Goal: Task Accomplishment & Management: Manage account settings

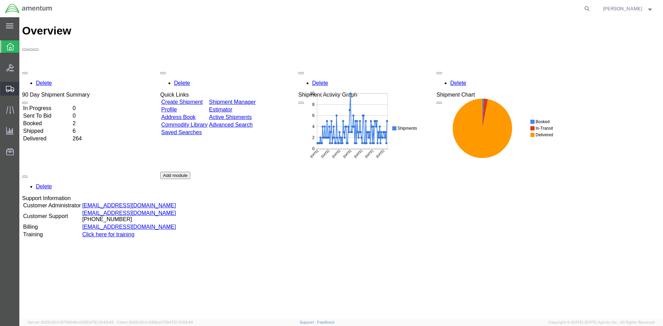
click at [0, 0] on span "Create Shipment" at bounding box center [0, 0] width 0 height 0
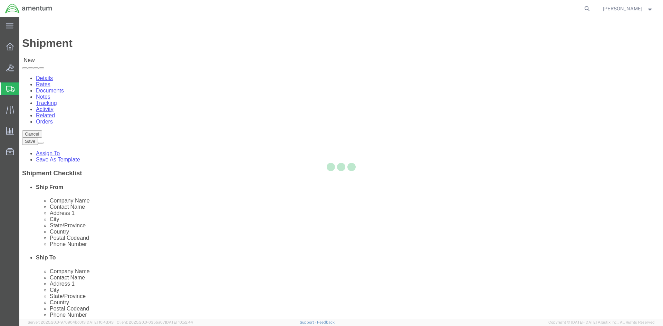
select select
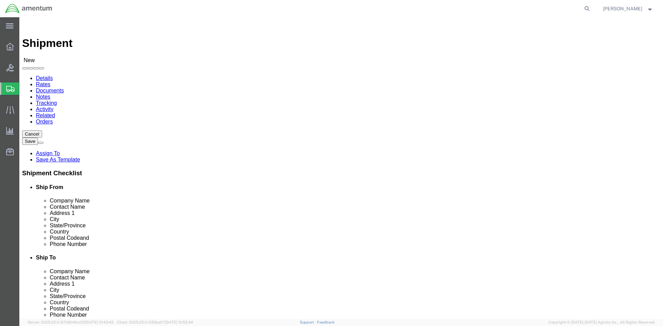
scroll to position [1382, 0]
select select "49925"
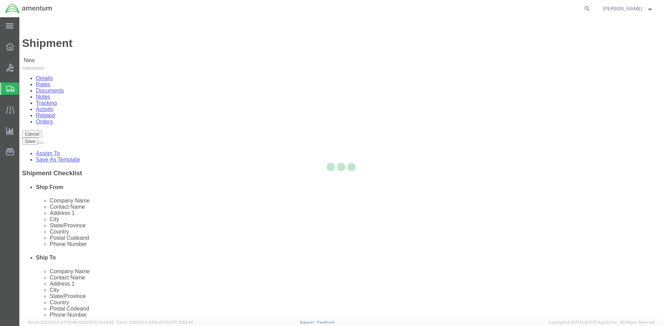
select select "VA"
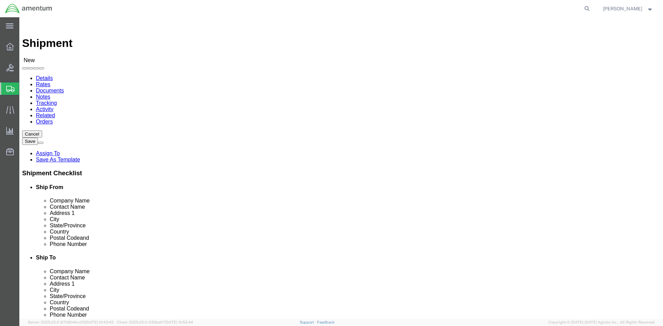
click input "text"
drag, startPoint x: 399, startPoint y: 130, endPoint x: 317, endPoint y: 131, distance: 82.2
click div "Company Name"
type input "Amentum Services, Inc"
click input "text"
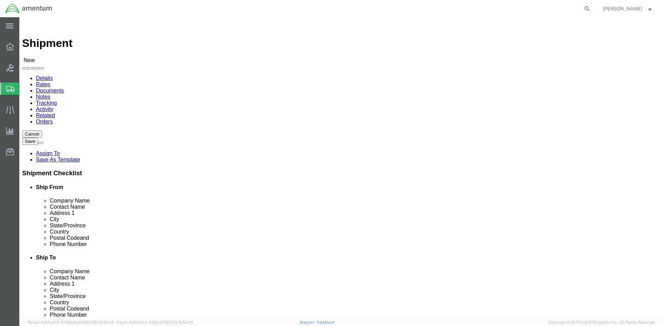
paste input "Amentum Services, Inc"
type input "Amentum Services, Inc"
click input "text"
type input "[PERSON_NAME]"
click input "text"
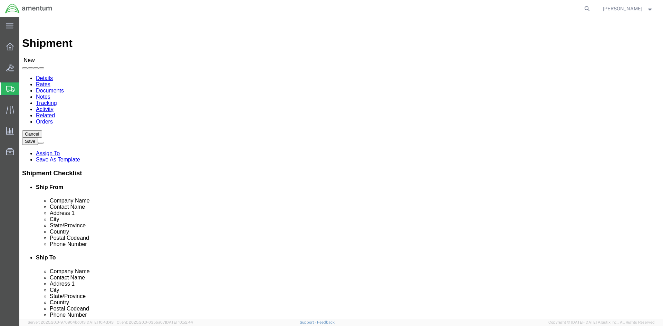
paste input "[STREET_ADDRESS][PERSON_NAME]"
type input "[STREET_ADDRESS][PERSON_NAME]"
click div "Location My Profile Location [PHONE_NUMBER] [PHONE_NUMBER] [PHONE_NUMBER] [PHON…"
click input "text"
paste input "Tullahoma"
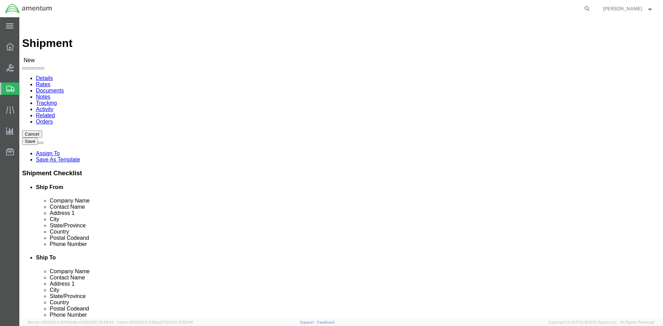
type input "Tullahoma"
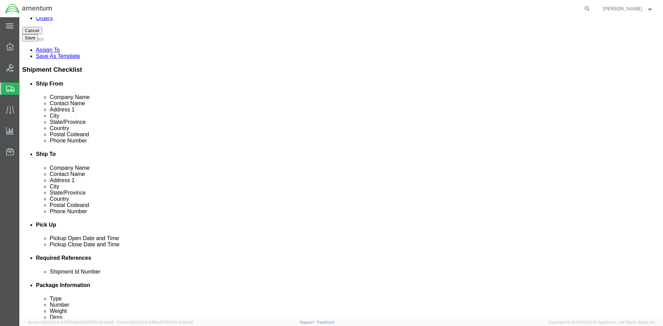
scroll to position [359, 0]
click input "text"
type input "37388"
click input "text"
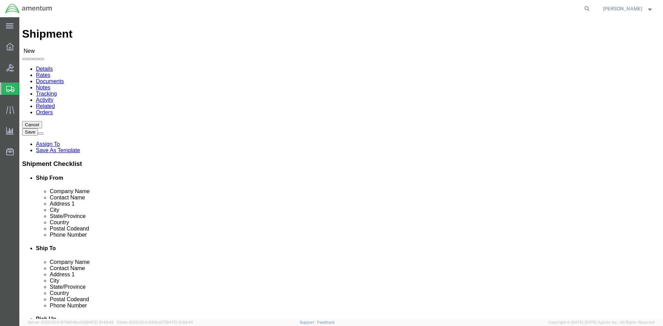
scroll to position [0, 0]
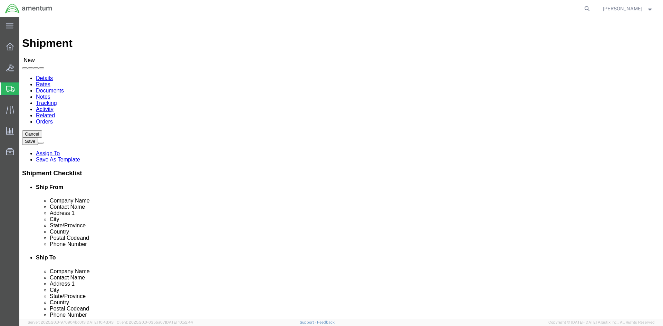
click input "text"
paste input "202.538.3408"
type input "202.538.3408"
click input "text"
paste input "[PERSON_NAME][EMAIL_ADDRESS][PERSON_NAME][DOMAIN_NAME]"
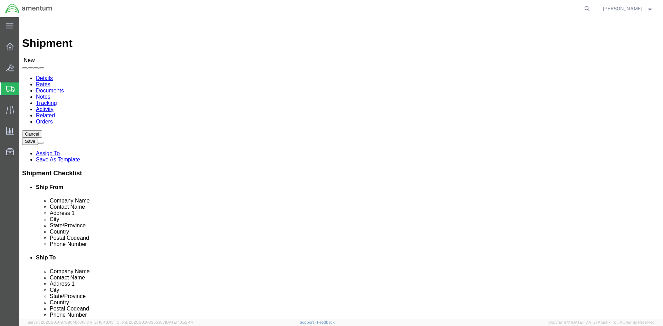
click input "[PERSON_NAME][EMAIL_ADDRESS][PERSON_NAME][DOMAIN_NAME]"
type input "C"
paste input "[PERSON_NAME][EMAIL_ADDRESS][PERSON_NAME][DOMAIN_NAME]"
type input "[PERSON_NAME][EMAIL_ADDRESS][PERSON_NAME][DOMAIN_NAME]"
click label
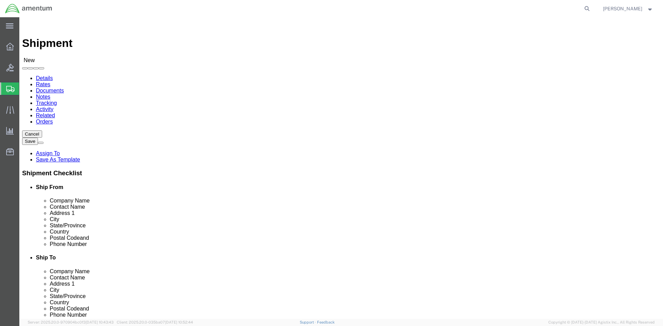
click input "checkbox"
checkbox input "false"
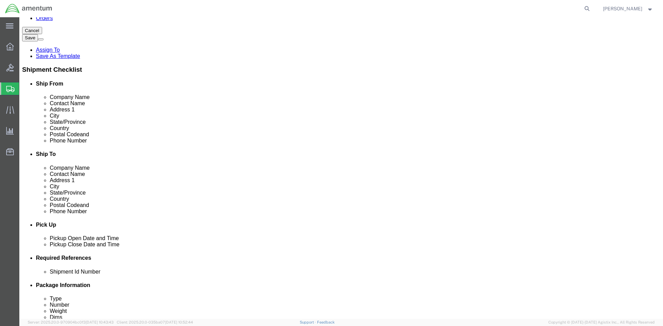
scroll to position [138, 0]
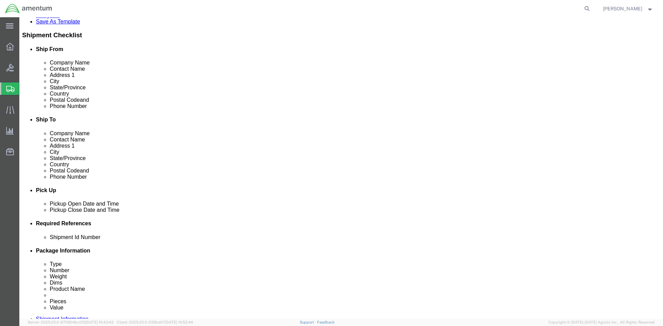
click div "[DATE] 1:00 PM"
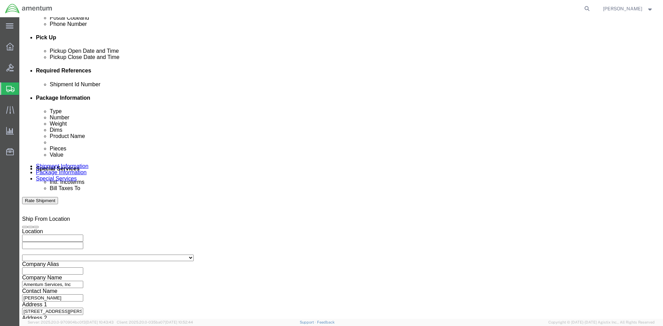
type input "5:00 PM"
click button "Apply"
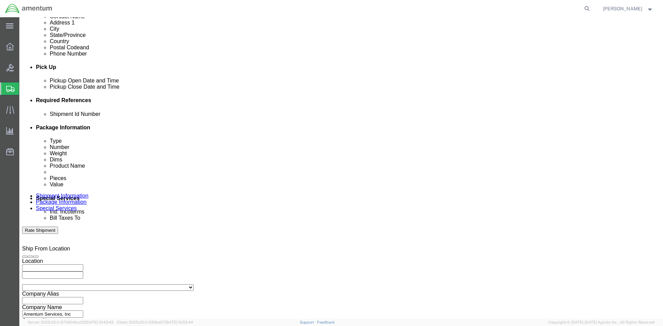
scroll to position [188, 0]
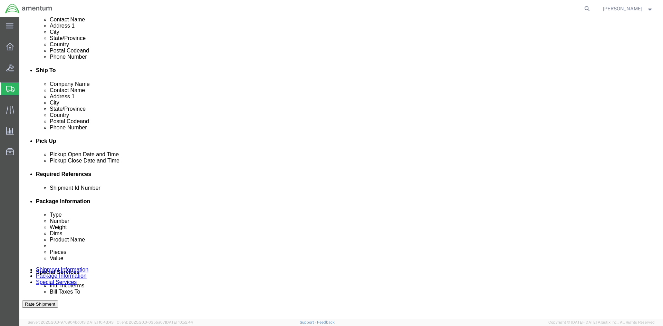
click button "Add reference"
click input "text"
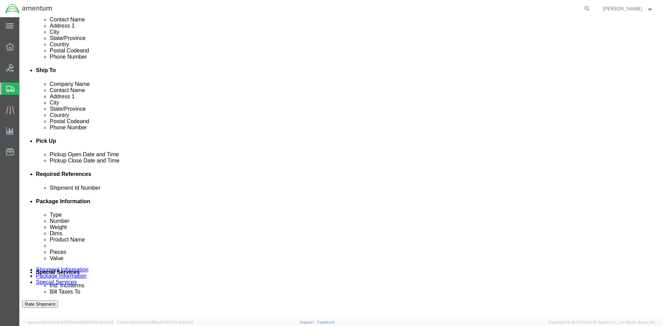
type input "a"
type input "ACN FOR 718"
click select "Select Account Type Activity ID Airline Appointment Number ASN Batch Request # …"
select select "CUSTREF"
click select "Select Account Type Activity ID Airline Appointment Number ASN Batch Request # …"
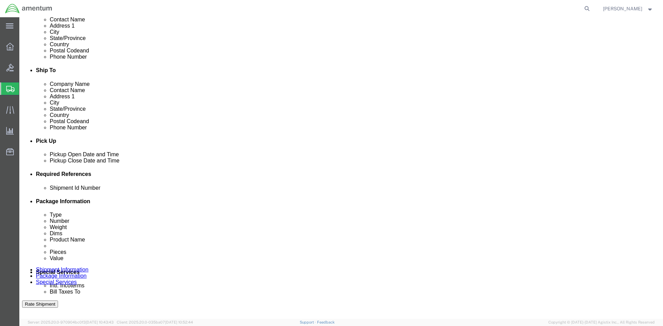
click select "Select Account Type Activity ID Airline Appointment Number ASN Batch Request # …"
select select "DEPT"
click select "Select Account Type Activity ID Airline Appointment Number ASN Batch Request # …"
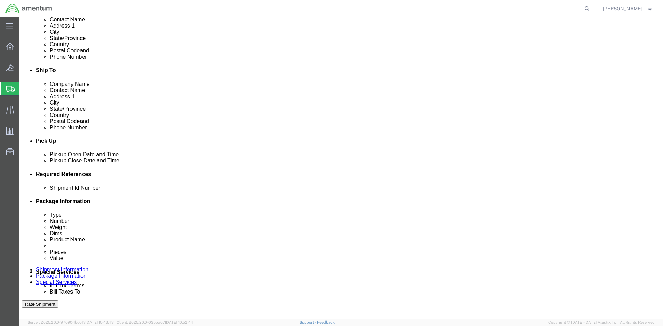
click select "Select Account Type Activity ID Airline Appointment Number ASN Batch Request # …"
select select "PROJNUM"
click select "Select Account Type Activity ID Airline Appointment Number ASN Batch Request # …"
click input "text"
drag, startPoint x: 113, startPoint y: 240, endPoint x: 54, endPoint y: 240, distance: 59.4
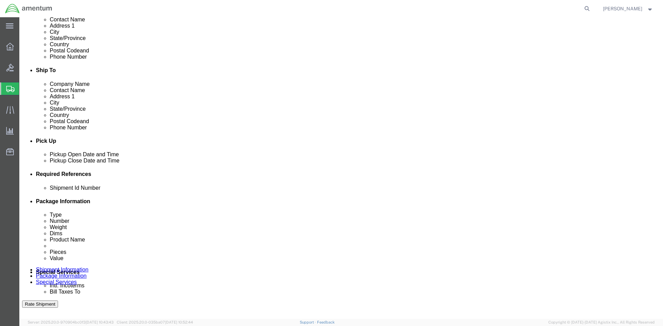
click div "Shipment Id Number ACN FOR 718"
click input "text"
paste input "ACN FOR 718"
type input "ACN FOR 718"
click input "text"
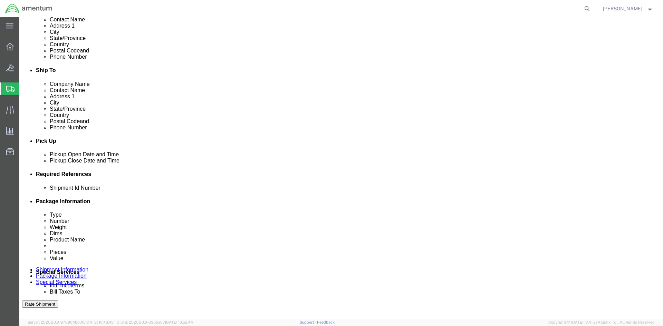
type input "CBP"
click input "text"
type input "6118.04.03.2219.000.NCR.0000"
click div "Shipment Id Number ACN FOR 718 Select Account Type Activity ID Airline Appointm…"
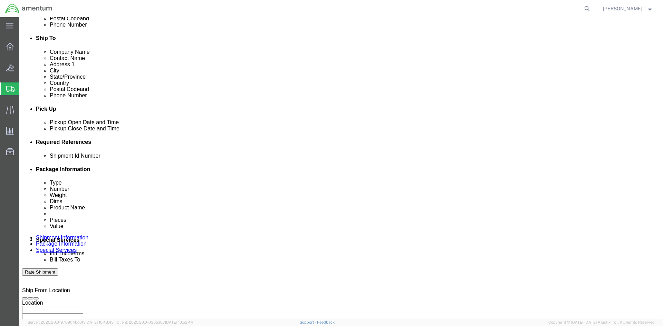
scroll to position [291, 0]
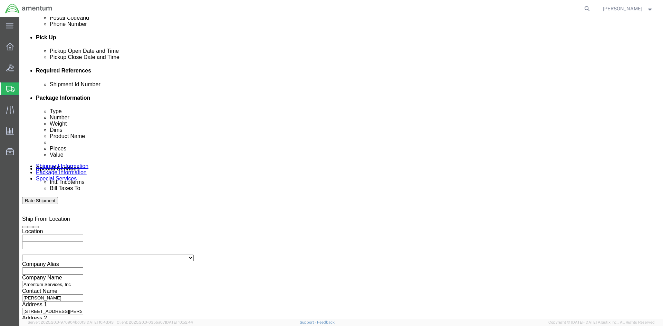
click button "Continue"
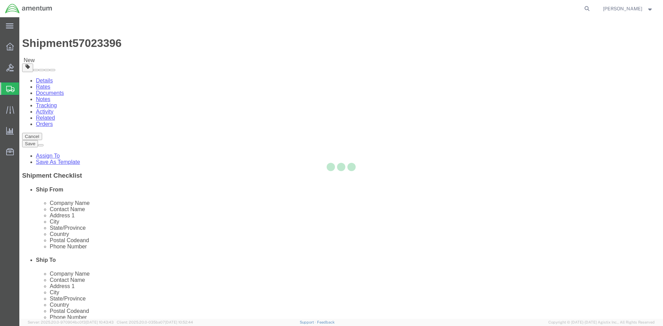
select select "CBOX"
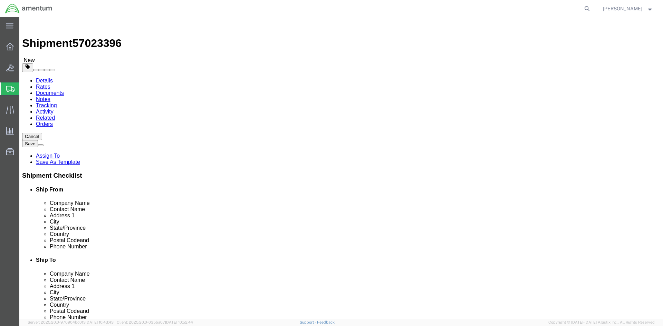
click input "text"
type input "13"
type input "19"
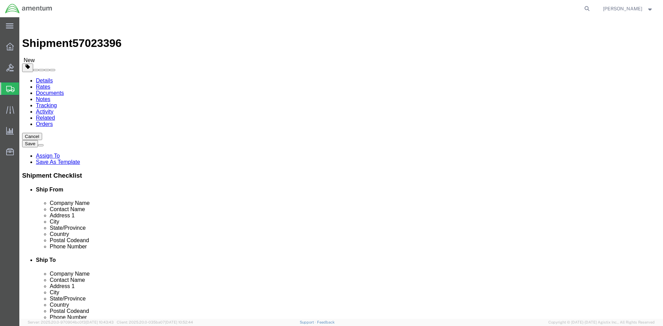
type input "19"
drag, startPoint x: 118, startPoint y: 163, endPoint x: 47, endPoint y: 163, distance: 70.5
click div "Weight 0.00 Select kgs lbs Ship. t°"
type input "24"
click div "Package Type Select BCK Boxes Bale(s) Basket(s) Bolt(s) Bottle(s) Buckets Bulk …"
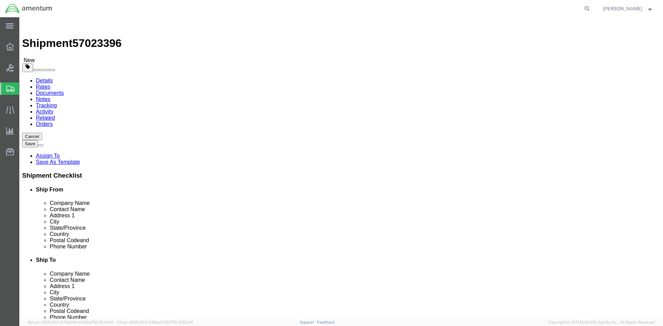
click link "Add Content"
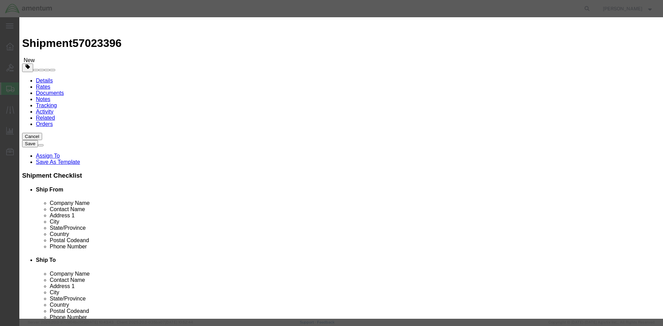
click input "text"
type input "ACN COMPUTER"
click input "0"
type input "1"
click input "text"
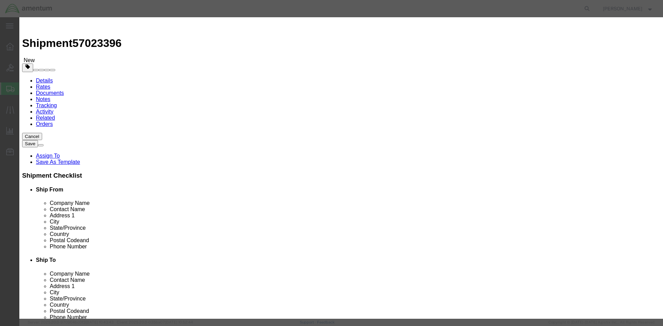
type input "5000"
click div "Description Commodity Category Select Country Of Origin Select [GEOGRAPHIC_DATA…"
click button "Save & Close"
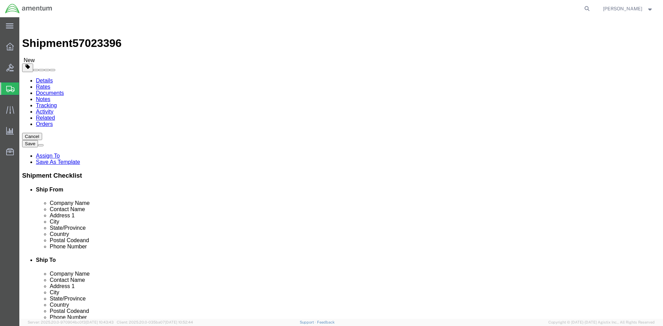
click button "Rate Shipment"
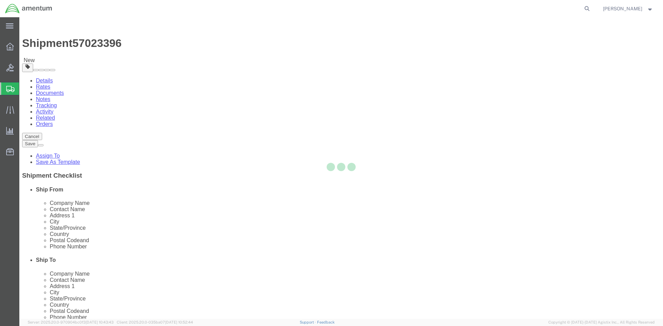
select select "49925"
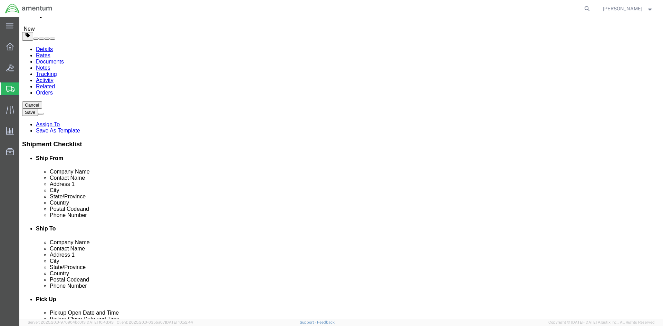
scroll to position [69, 0]
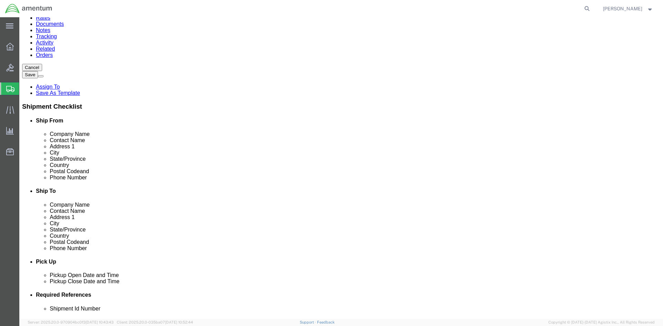
click input "202.538.3408"
click input "202-538.3408"
type input "[PHONE_NUMBER]"
click label
click input "checkbox"
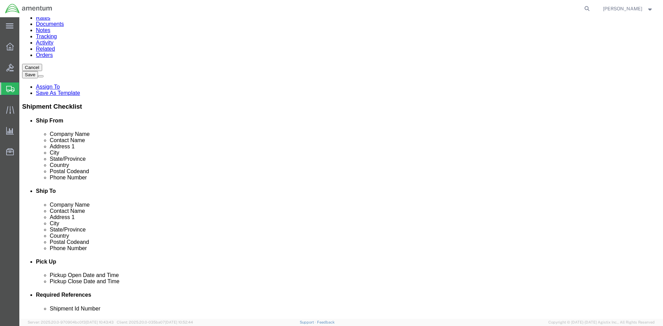
checkbox input "true"
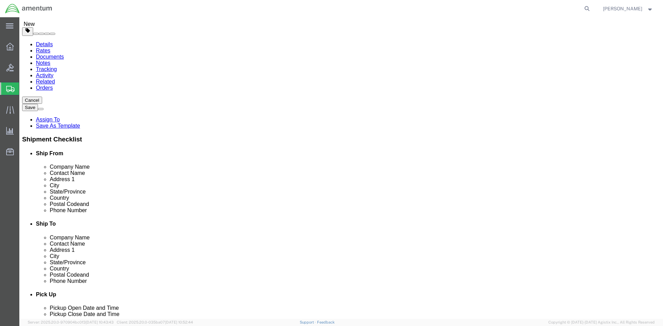
scroll to position [104, 0]
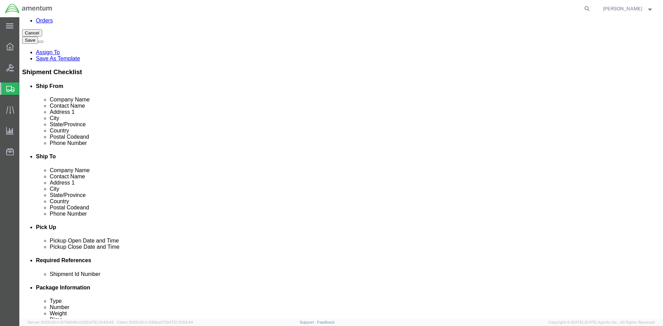
click button "Rate Shipment"
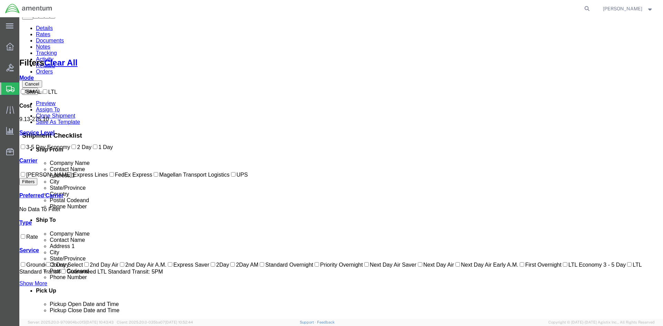
scroll to position [0, 0]
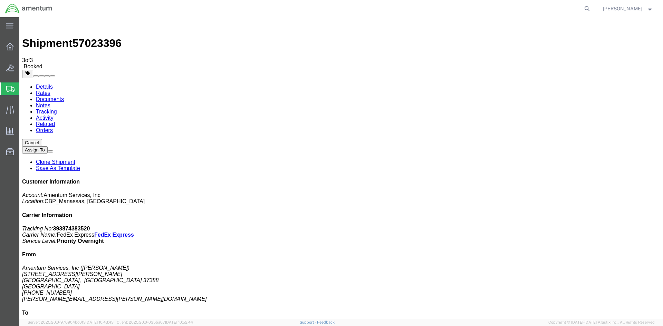
click at [0, 0] on span "Create Shipment" at bounding box center [0, 0] width 0 height 0
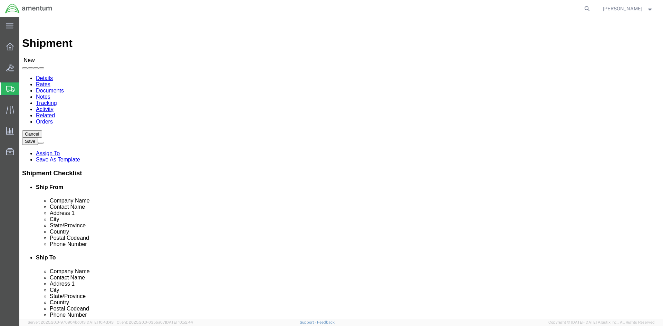
scroll to position [1382, 0]
select select "49925"
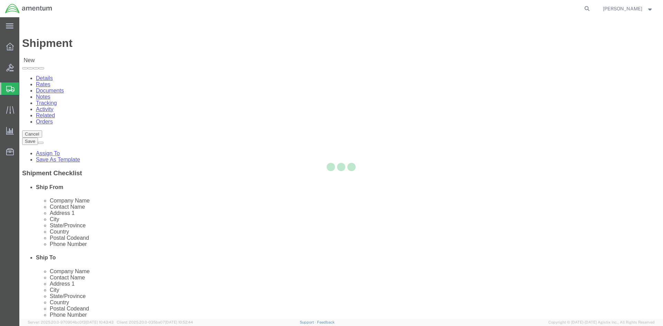
select select "VA"
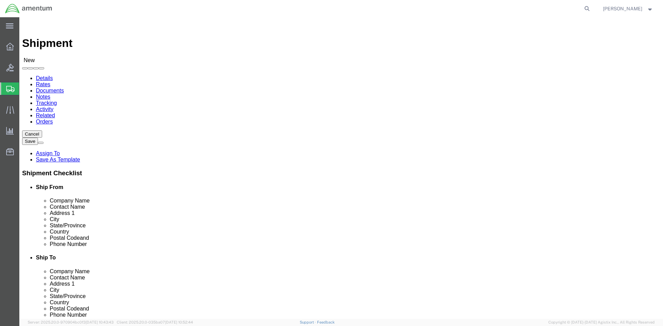
select select "49927"
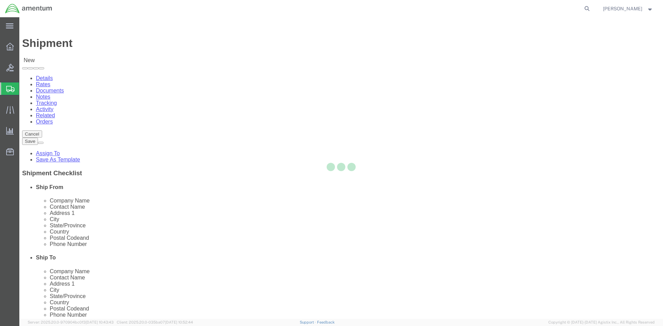
select select "NY"
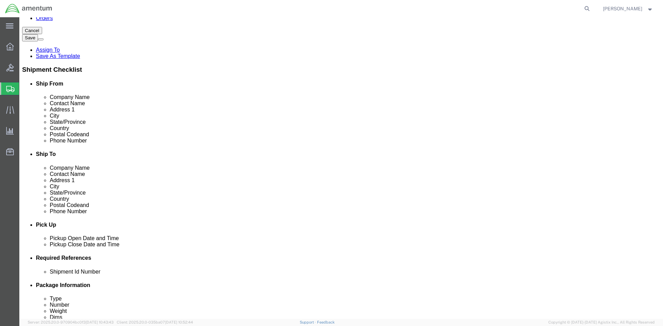
scroll to position [138, 0]
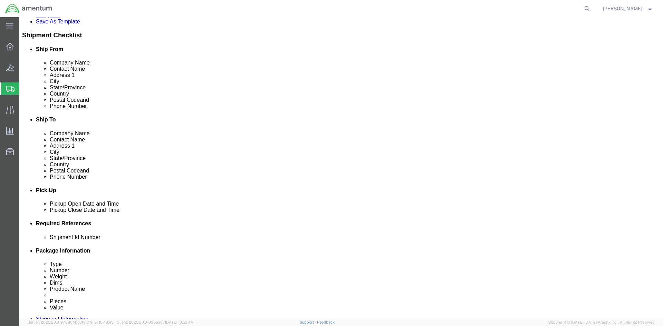
click div "[DATE] 1:00 PM"
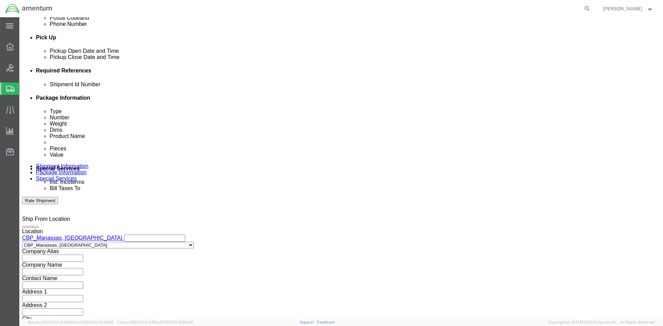
type input "4:00 PM"
drag, startPoint x: 209, startPoint y: 194, endPoint x: 214, endPoint y: 193, distance: 4.9
click button "Apply"
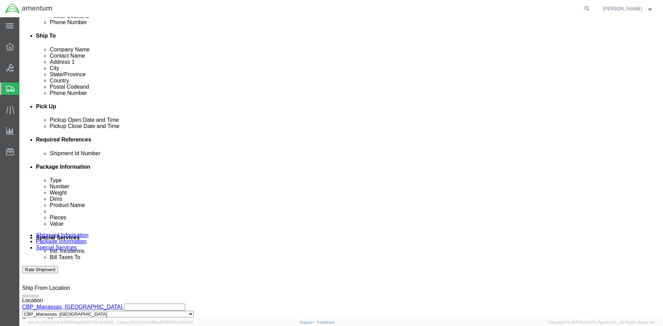
click button "Add reference"
drag, startPoint x: 472, startPoint y: 181, endPoint x: 465, endPoint y: 183, distance: 7.5
click button "Add reference"
click select "Select Account Type Activity ID Airline Appointment Number ASN Batch Request # …"
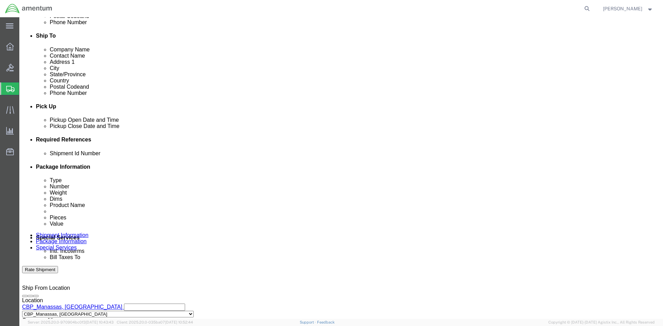
select select "CUSTREF"
click select "Select Account Type Activity ID Airline Appointment Number ASN Batch Request # …"
select select "DEPT"
click select "Select Account Type Activity ID Airline Appointment Number ASN Batch Request # …"
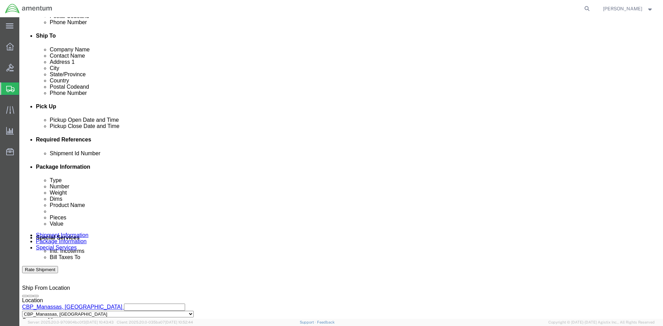
click select "Select Account Type Activity ID Airline Appointment Number ASN Batch Request # …"
select select "PROJNUM"
click select "Select Account Type Activity ID Airline Appointment Number ASN Batch Request # …"
click input "text"
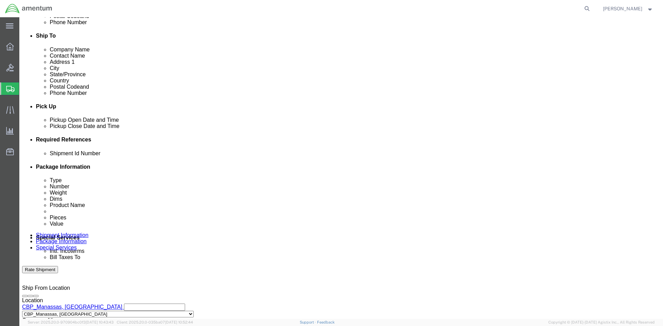
paste input "Batch#613-008377"
type input "Batch#613-008377"
click input "text"
type input "o"
type input "OIL FILTER KIT"
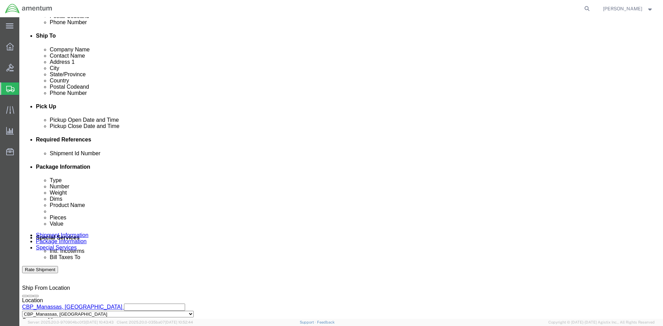
click div "Select Account Type Activity ID Airline Appointment Number ASN Batch Request # …"
click input "text"
type input "CBP"
click input "text"
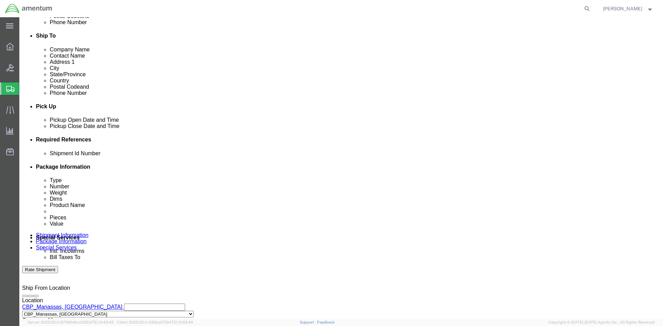
drag, startPoint x: 103, startPoint y: 216, endPoint x: 140, endPoint y: 215, distance: 37.3
click input "6118.03.2219.000.NCR.0000"
type input "6118.04.03.2219.000.NCR.0000"
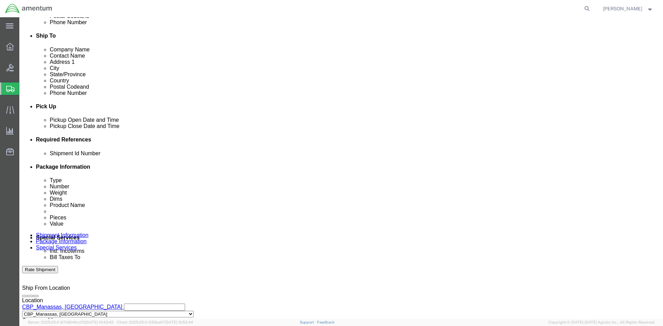
click div "Shipment Id Number Batch#613-008377 Select Account Type Activity ID Airline App…"
click input "6118.04.03.2219.000.NCR.0000"
click div "Shipment Id Number Batch#613-008377 Select Account Type Activity ID Airline App…"
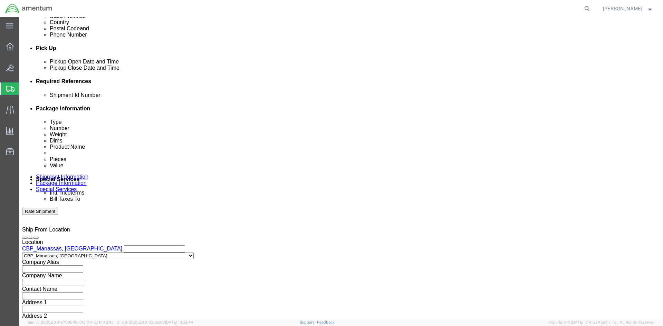
scroll to position [304, 0]
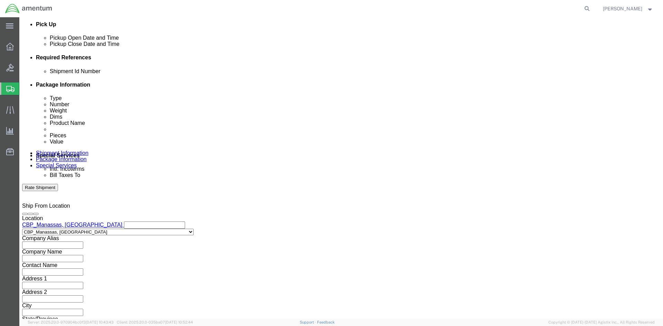
click button "Continue"
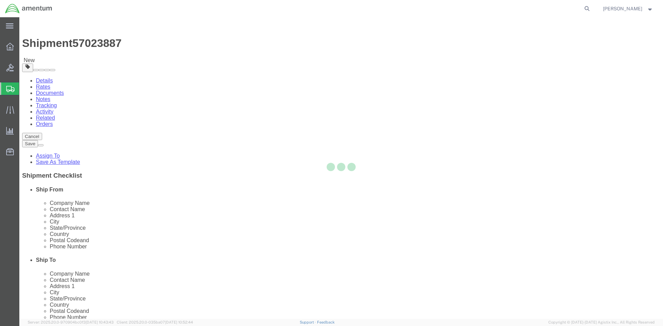
select select "CBOX"
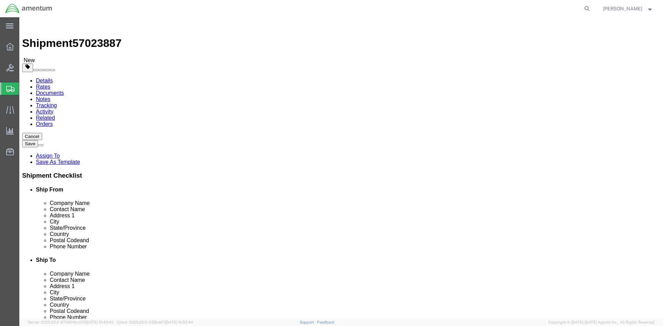
click input "text"
type input "10"
type input "7"
drag, startPoint x: 108, startPoint y: 160, endPoint x: 48, endPoint y: 146, distance: 61.2
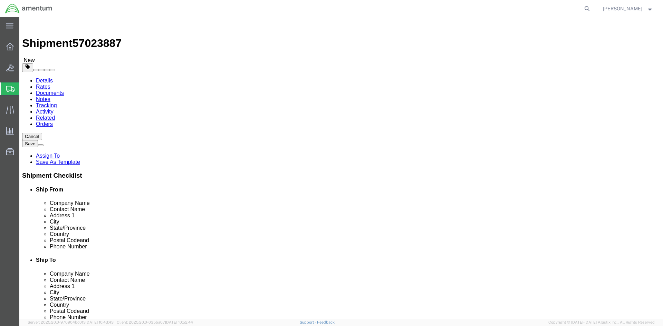
click div "Package Type Select BCK Boxes Bale(s) Basket(s) Bolt(s) Bottle(s) Buckets Bulk …"
type input "1.00"
click div "Package Content # 1 x Package Type Select BCK Boxes Bale(s) Basket(s) Bolt(s) B…"
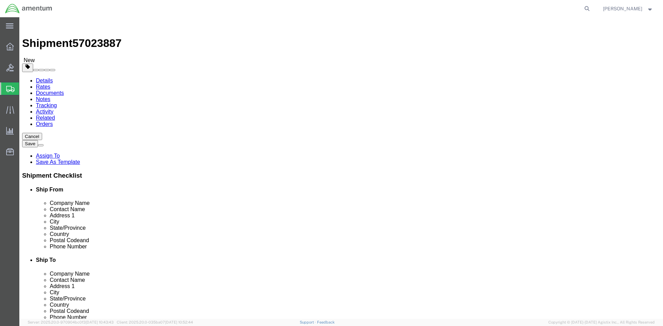
click span
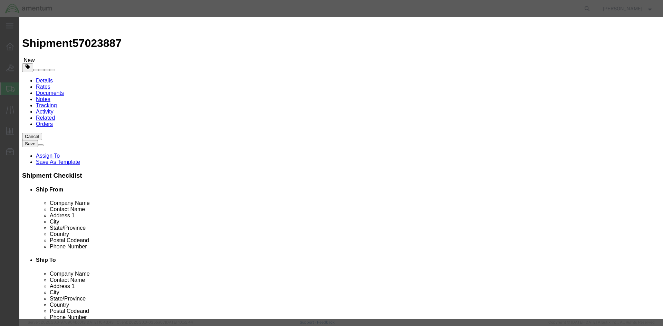
click input "text"
type input "1742510-01"
click td "Name: FILTER ELEMENT"
select select "USD"
type input "2915012566347"
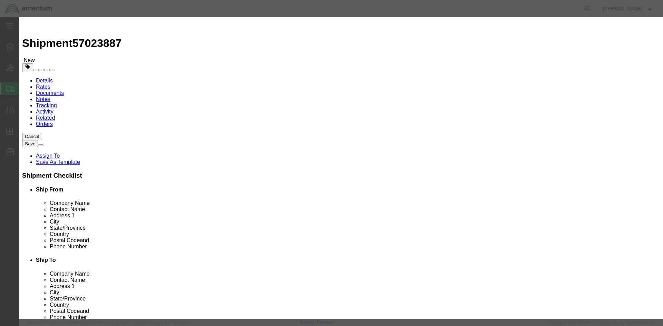
type input "FILTER ELEMENT"
type input "1742510-01"
type input "FILTER ELEMENT"
click input "text"
type input "1"
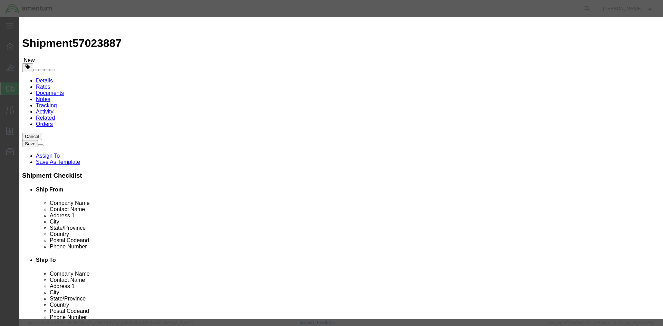
click input "text"
type input "315.25"
click div "Product Name FILTER ELEMENT 1742510-01 Pieces 1 Select Bag Barrels 100Board Fee…"
click button "Save & Close"
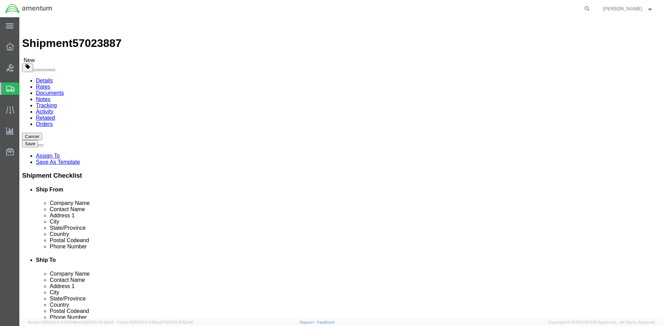
click button "Rate Shipment"
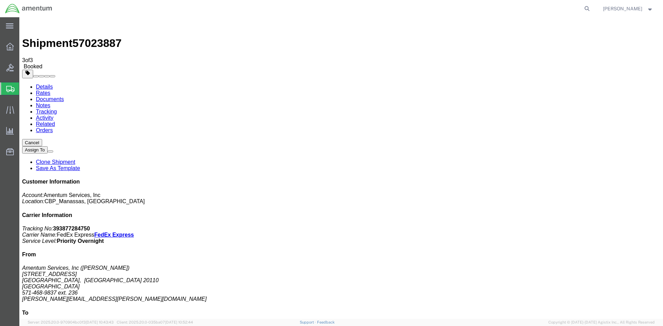
drag, startPoint x: 603, startPoint y: 105, endPoint x: 536, endPoint y: 107, distance: 67.0
click at [534, 179] on div "Customer Information Account: Amentum Services, Inc Location: CBP_Manassas, [GE…" at bounding box center [341, 299] width 638 height 240
copy p "Tracking No: 393877284750"
click at [0, 0] on span "Create Shipment" at bounding box center [0, 0] width 0 height 0
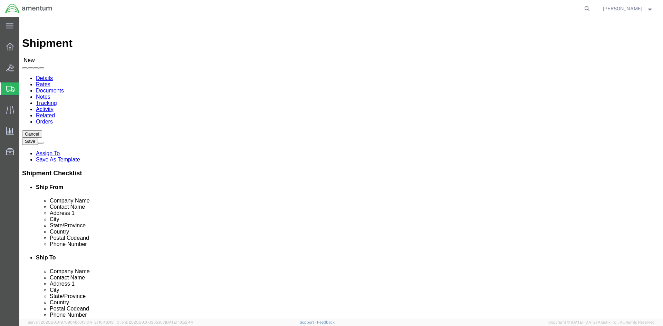
click input "text"
select select "49925"
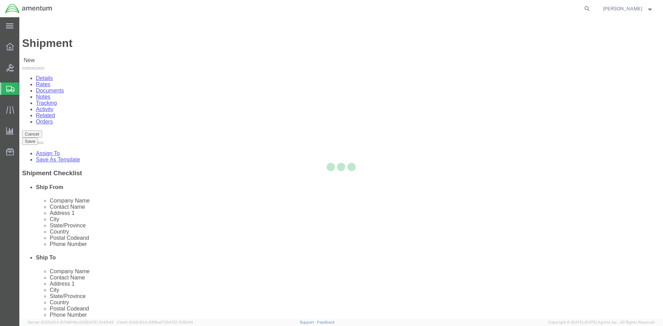
select select "VA"
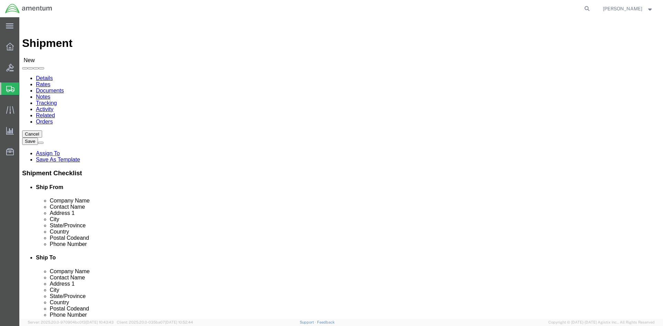
scroll to position [1347, 0]
select select "49931"
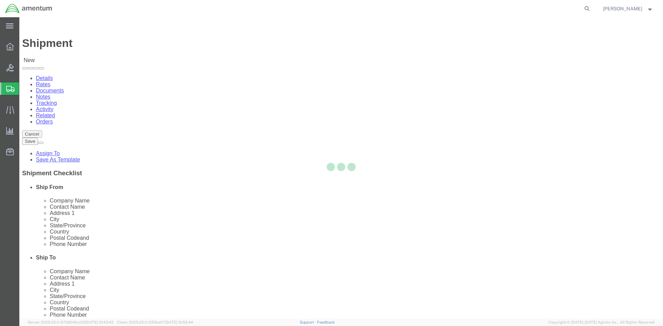
select select "FL"
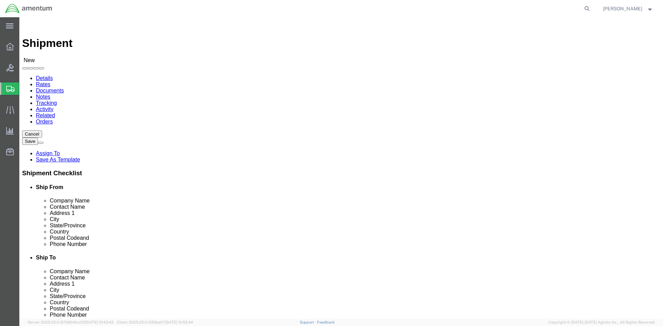
click div "Location [GEOGRAPHIC_DATA], [GEOGRAPHIC_DATA] Select My Profile Location [PHONE…"
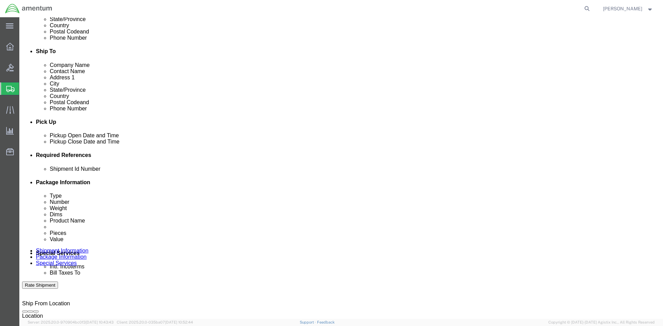
scroll to position [207, 0]
click div "[DATE] 1:00 PM"
click input "1:00 PM"
drag, startPoint x: 38, startPoint y: 273, endPoint x: 16, endPoint y: 273, distance: 22.1
click body "Shipment New Details Rates Documents Notes Tracking Activity Related Orders Can…"
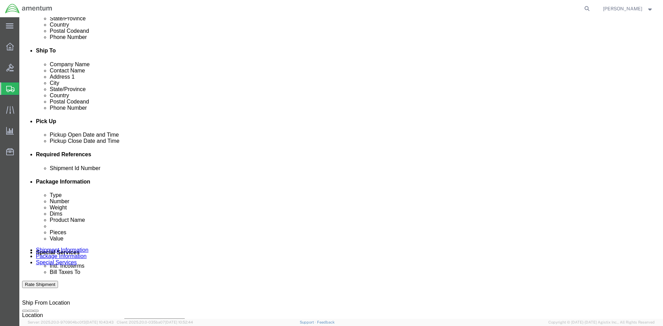
drag, startPoint x: 67, startPoint y: 278, endPoint x: 16, endPoint y: 276, distance: 51.5
click body "Shipment New Details Rates Documents Notes Tracking Activity Related Orders Can…"
type input "8:00 AM"
click button "Apply"
click div "[DATE] 9:00 AM"
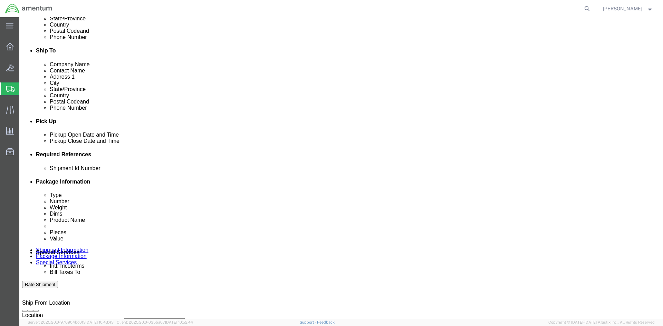
drag, startPoint x: 178, startPoint y: 278, endPoint x: 117, endPoint y: 279, distance: 60.4
click body "Shipment New Details Rates Documents Notes Tracking Activity Related Orders Can…"
drag, startPoint x: 182, startPoint y: 277, endPoint x: 81, endPoint y: 268, distance: 101.9
click body "Shipment New Details Rates Documents Notes Tracking Activity Related Orders Can…"
type input "4:00 pm"
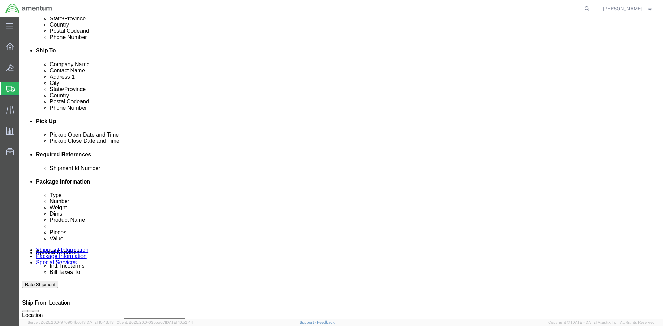
click button "Apply"
click button "Add reference"
click select "Select Account Type Activity ID Airline Appointment Number ASN Batch Request # …"
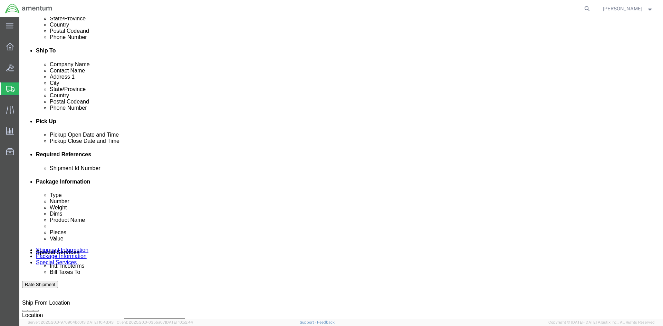
select select "CUSTREF"
click select "Select Account Type Activity ID Airline Appointment Number ASN Batch Request # …"
select select "DEPT"
click select "Select Account Type Activity ID Airline Appointment Number ASN Batch Request # …"
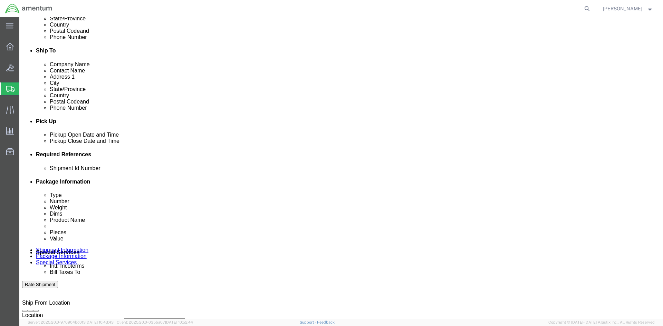
click select "Select Account Type Activity ID Airline Appointment Number ASN Batch Request # …"
select select "PROJNUM"
click select "Select Account Type Activity ID Airline Appointment Number ASN Batch Request # …"
click div "Shipment Id Number Select Account Type Activity ID Airline Appointment Number A…"
click input "text"
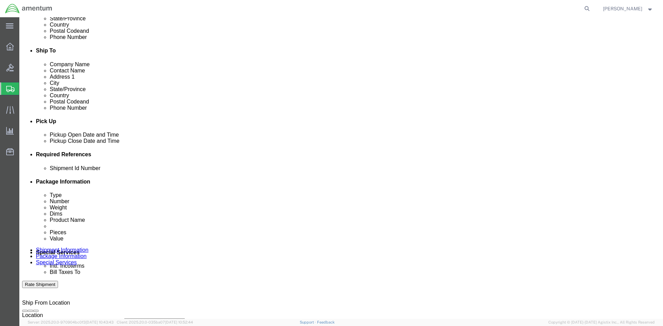
scroll to position [0, 6]
click input "6118.04.03.2219.000.ncr.0000"
type input "6118.04.03.2219.000.NCR.0000"
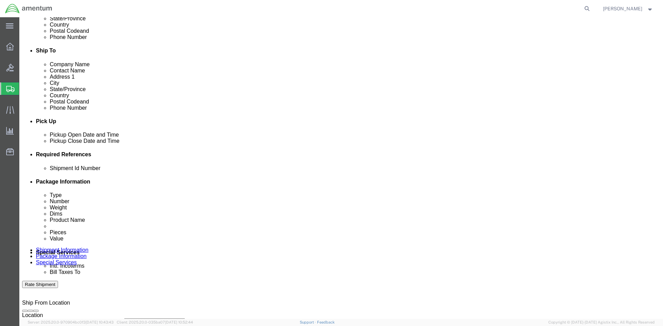
click div "References Add reference"
click input "text"
type input "22982 DOCS"
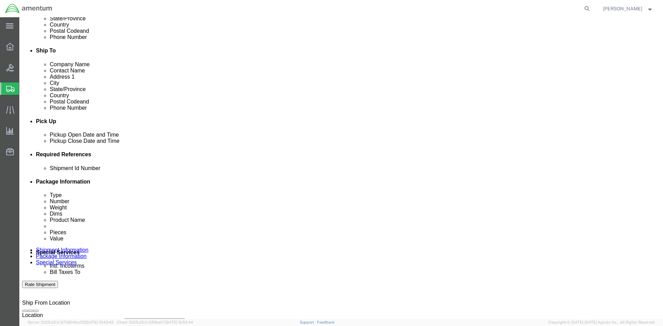
scroll to position [0, 11]
drag, startPoint x: 89, startPoint y: 218, endPoint x: 229, endPoint y: 223, distance: 139.6
click div "Shipment Id Number 6118.04.03.2219.000.NCR.0000 Select Account Type Activity ID…"
click input "text"
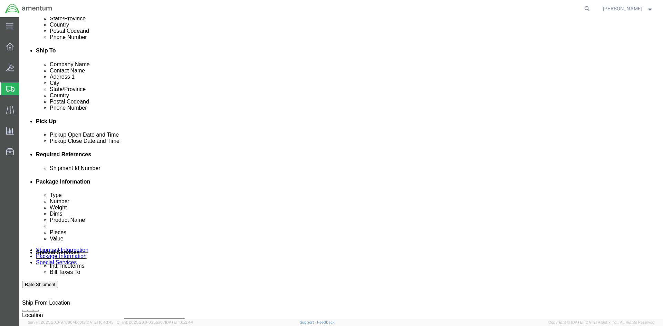
paste input "6118.04.03.2219.000.NCR.0000"
type input "6118.04.03.2219.000.NCR.0000"
drag, startPoint x: 90, startPoint y: 218, endPoint x: 206, endPoint y: 225, distance: 116.3
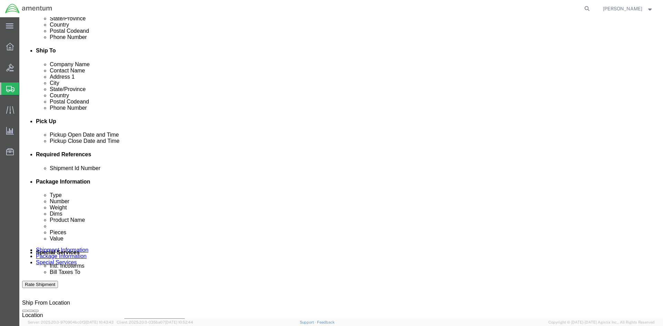
click div "Shipment Id Number 6118.04.03.2219.000.NCR.0000 Select Account Type Activity ID…"
click input "text"
drag, startPoint x: 266, startPoint y: 217, endPoint x: 228, endPoint y: 217, distance: 37.3
click div "Select Account Type Activity ID Airline Appointment Number ASN Batch Request # …"
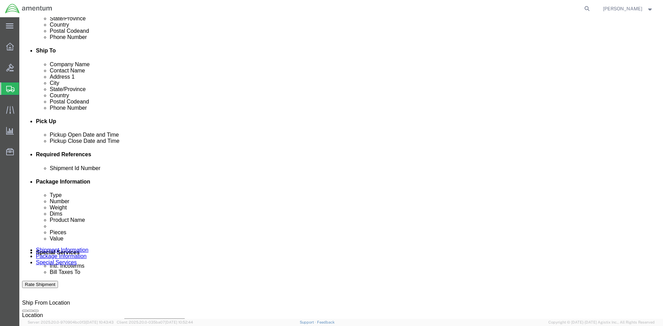
click input "text"
paste input "22982 DOCS"
type input "22982 DOCS"
click input "text"
type input "CBP"
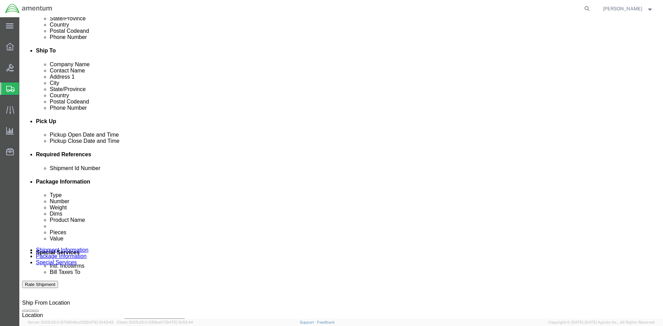
click input "6118.04.03.2219.000.NCR.0000"
click div "Shipment Id Number 22982 DOCS Select Account Type Activity ID Airline Appointme…"
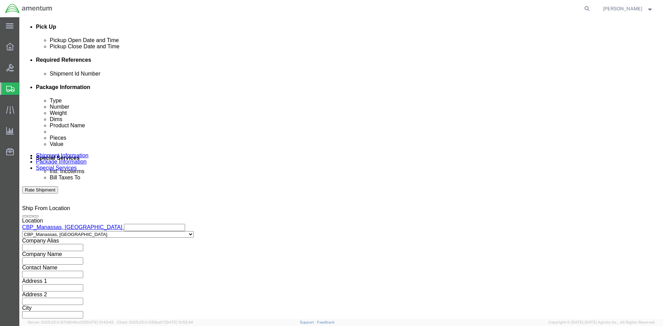
scroll to position [304, 0]
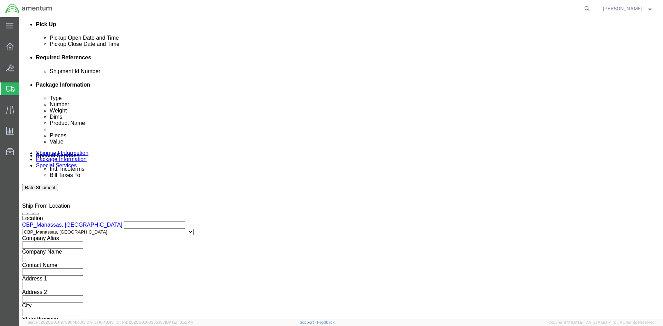
click button "Continue"
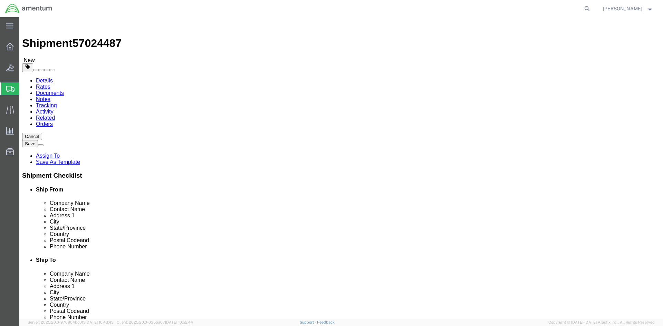
click select "Select BCK Boxes Bale(s) Basket(s) Bolt(s) Bottle(s) Buckets Bulk Bundle(s) Can…"
select select "PSNS"
click select "Select BCK Boxes Bale(s) Basket(s) Bolt(s) Bottle(s) Buckets Bulk Bundle(s) Can…"
click input "text"
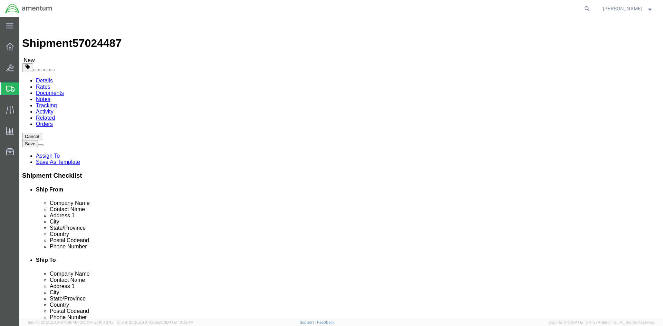
click input "text"
type input "48"
click input "text"
type input "40"
click input "text"
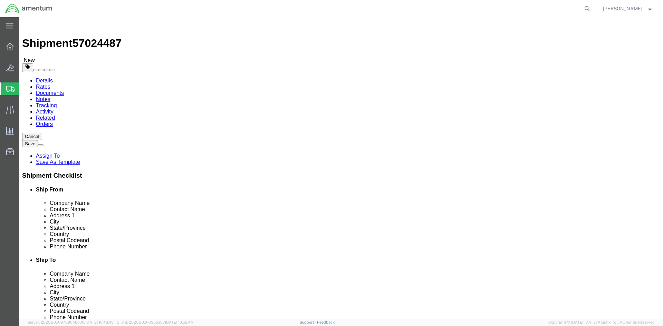
type input "18"
drag, startPoint x: 110, startPoint y: 173, endPoint x: 68, endPoint y: 169, distance: 41.9
click div "Weight Total weight of packages in pounds or kilograms 0.00 Select kgs lbs Ship…"
type input "195.00"
click ul
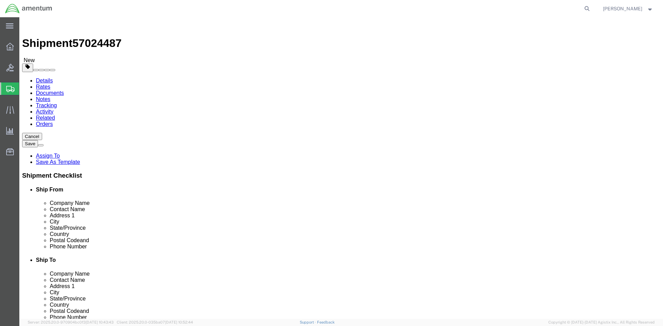
click input "text"
type input "8"
click div "Package Content # 1 1 x Pallet(s) Standard (Not Stackable) Package Type Select …"
click link "Add Content"
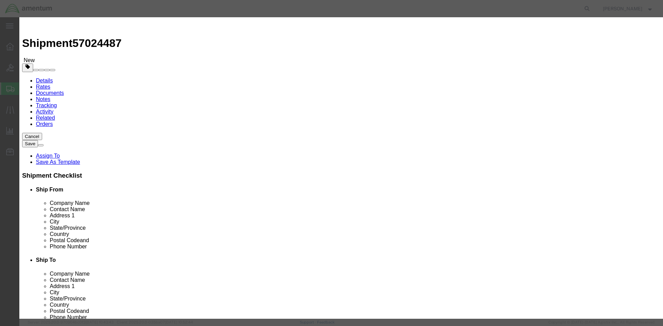
click input "text"
type input "22982"
drag, startPoint x: 227, startPoint y: 65, endPoint x: 211, endPoint y: 63, distance: 15.7
click input "0"
drag, startPoint x: 225, startPoint y: 64, endPoint x: 165, endPoint y: 61, distance: 59.5
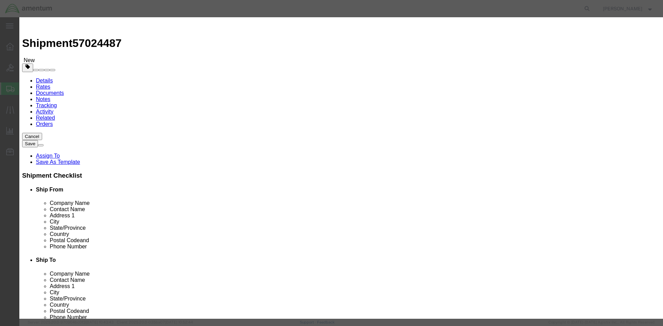
click div "Product Name 22982 22 Pieces 0 Select Bag Barrels 100Board Feet Bottle Box Blis…"
type input "8"
click input "text"
type input "100"
click label "GL Reference"
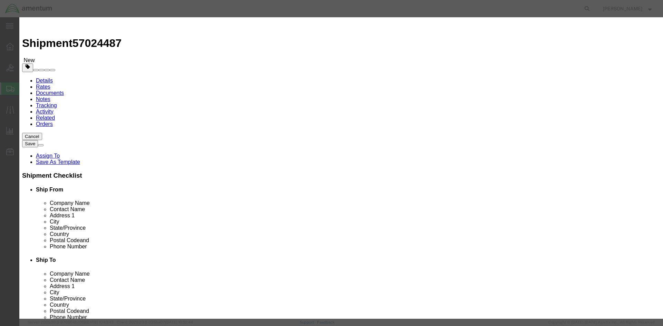
click input "22982"
type input "22982 DOCS"
click button "Save & Close"
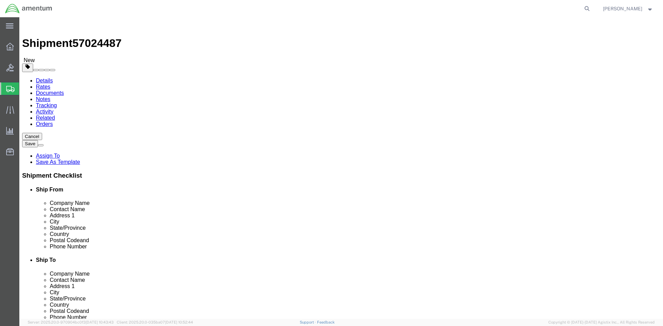
click div "Pieces: 8.00 Each Total value: 100.00 USD"
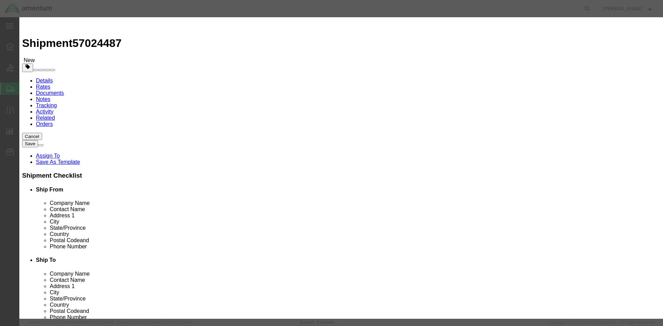
click select "Select 50 55 60 65 70 85 92.5 100 125 175 250 300 400"
select select "100"
click select "Select 50 55 60 65 70 85 92.5 100 125 175 250 300 400"
click label "Shipping Temperature"
click input "22982 DOCS"
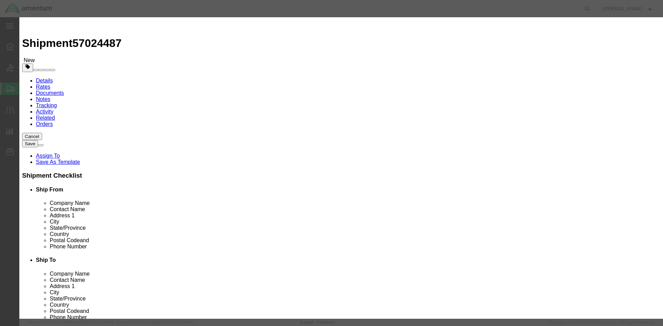
type input "22982 DOCUMENTS"
click div "Product Name 22982 DOCUMENTS Pieces 8.00 Select Bag Barrels 100Board Feet Bottl…"
click button "Save & Close"
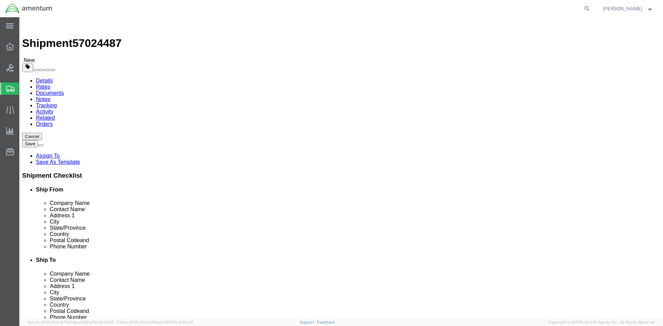
click button "Rate Shipment"
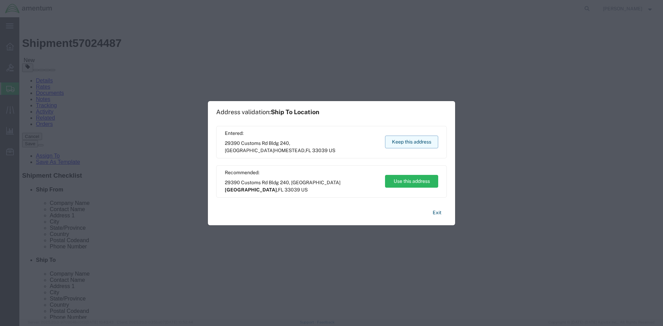
click at [421, 140] on button "Keep this address" at bounding box center [411, 142] width 53 height 13
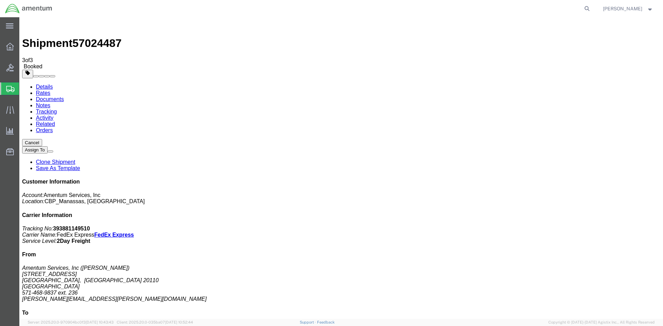
click at [37, 84] on link "Details" at bounding box center [44, 87] width 17 height 6
click link "Schedule pickup request"
click h2 "Shipment Detail"
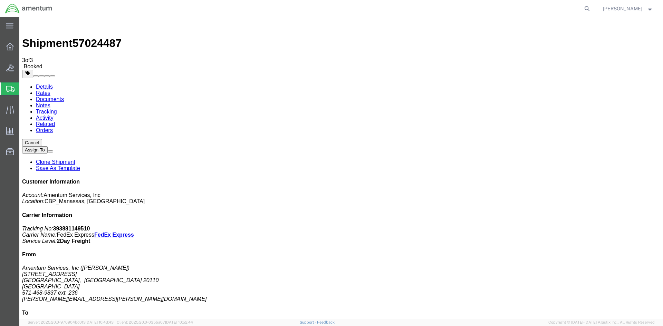
click at [0, 0] on span "Create Shipment" at bounding box center [0, 0] width 0 height 0
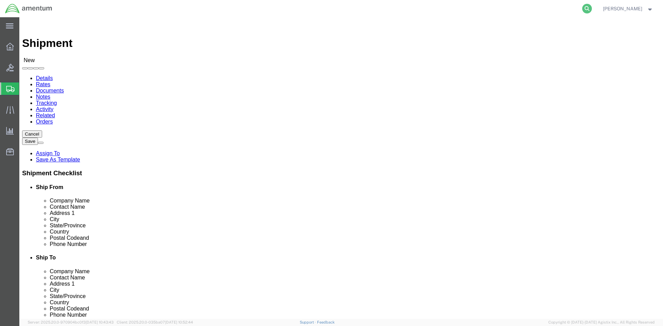
click at [584, 11] on icon at bounding box center [587, 9] width 10 height 10
click at [409, 10] on input "search" at bounding box center [477, 8] width 210 height 17
paste input "DCO-25276-169106"
type input "DCO-25276-169106"
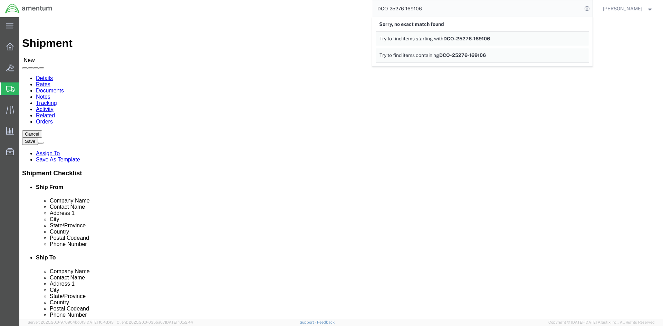
click at [335, 9] on div "DCO-25276-169106 Sorry, no exact match found Try to find items starting with DC…" at bounding box center [324, 8] width 535 height 17
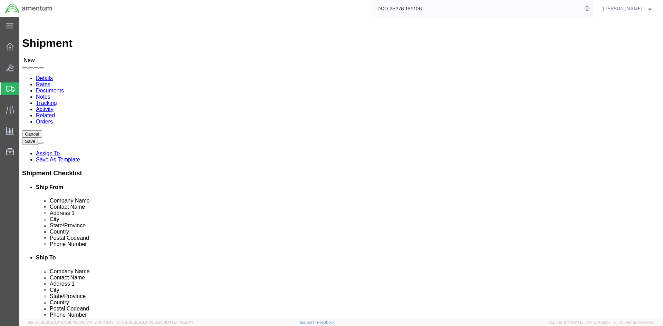
click at [461, 8] on input "DCO-25276-169106" at bounding box center [477, 8] width 210 height 17
click at [12, 48] on icon at bounding box center [10, 47] width 8 height 8
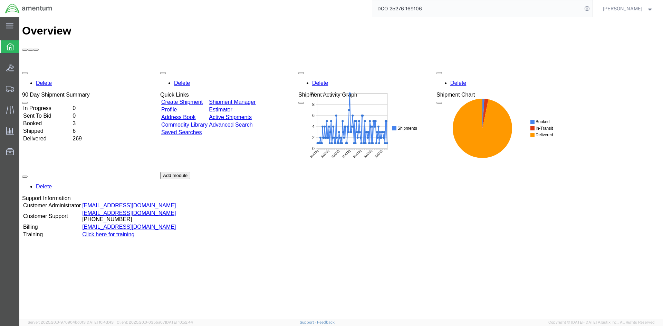
click at [427, 5] on input "DCO-25276-169106" at bounding box center [477, 8] width 210 height 17
click at [588, 8] on icon at bounding box center [587, 9] width 10 height 10
click at [583, 7] on icon at bounding box center [587, 9] width 10 height 10
paste input "DCO-25276-169106"
type input "DCO-25276-169106"
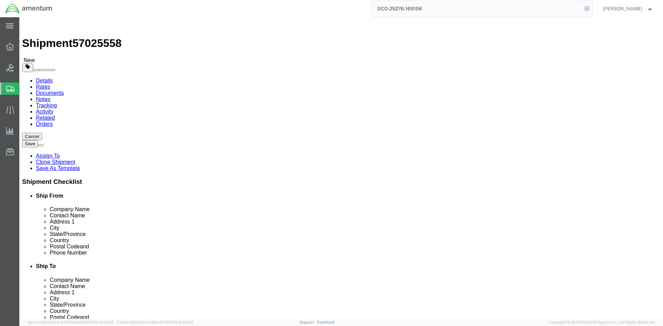
select select "49925"
drag, startPoint x: 149, startPoint y: 141, endPoint x: 48, endPoint y: 144, distance: 101.2
click div "Contact Name [PERSON_NAME]"
type input "j"
type input "[PERSON_NAME]"
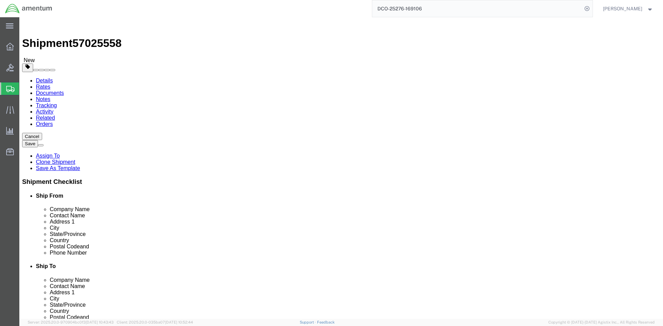
click div "Shipment Information Package Information Special Services"
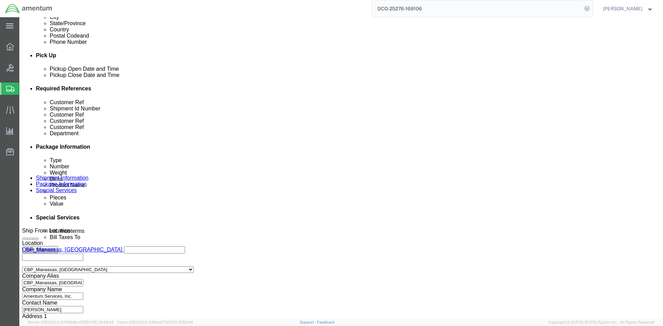
scroll to position [317, 0]
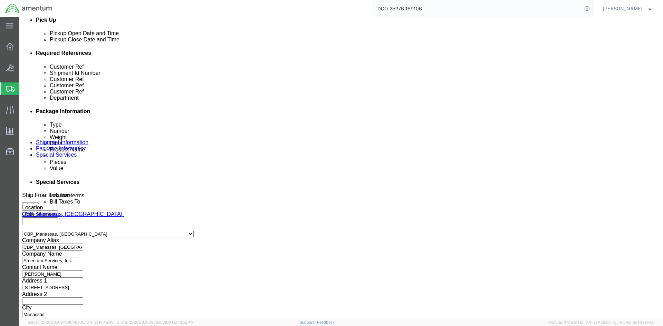
click button "Continue"
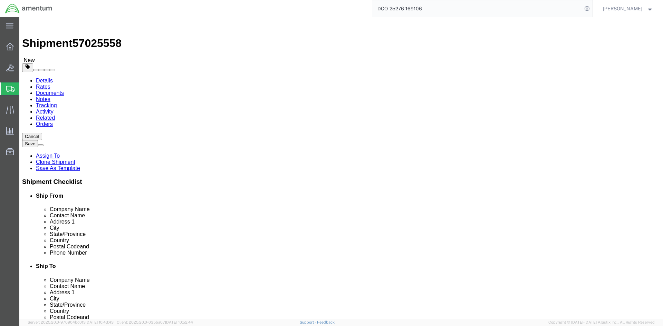
click button "Rate Shipment"
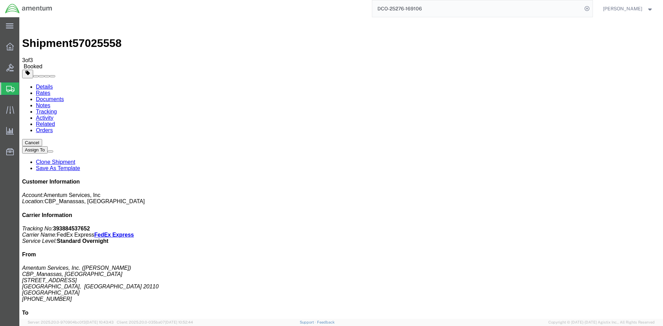
drag, startPoint x: 601, startPoint y: 105, endPoint x: 564, endPoint y: 107, distance: 36.7
click at [564, 226] on p "Tracking No: 393884537652 Carrier Name: FedEx Express FedEx Express Service Lev…" at bounding box center [341, 235] width 638 height 19
copy b "393884537652"
